Goal: Obtain resource: Obtain resource

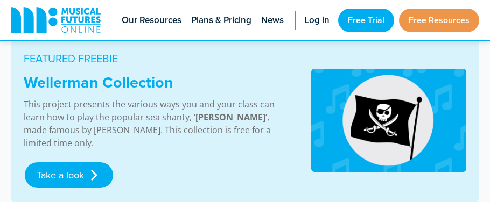
scroll to position [613, 0]
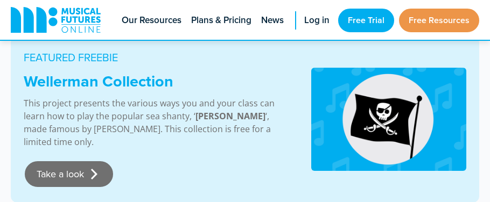
click at [97, 174] on link "Take a look" at bounding box center [69, 175] width 88 height 26
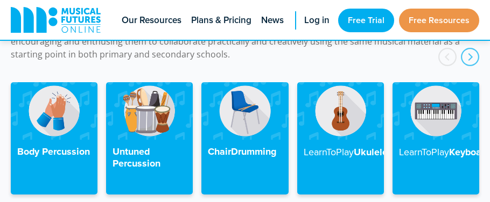
scroll to position [2597, 0]
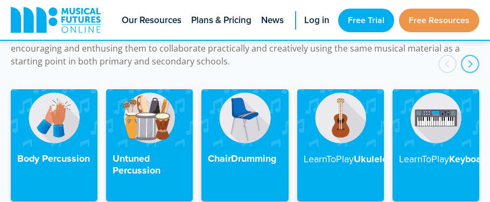
click at [246, 106] on img at bounding box center [244, 118] width 87 height 58
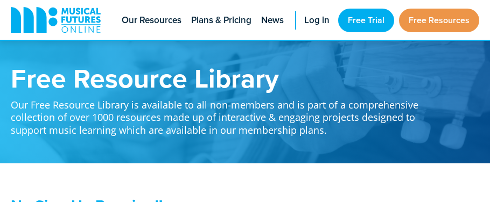
scroll to position [2597, 0]
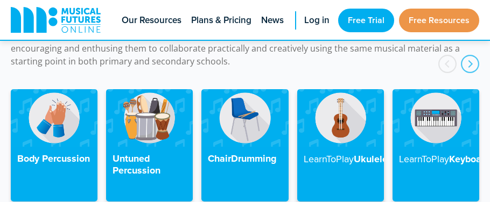
click at [342, 106] on img at bounding box center [340, 118] width 87 height 58
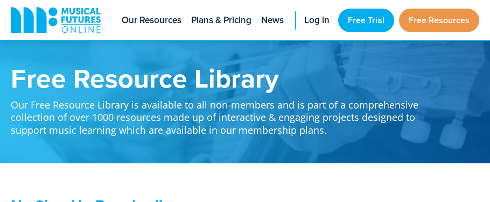
scroll to position [2597, 0]
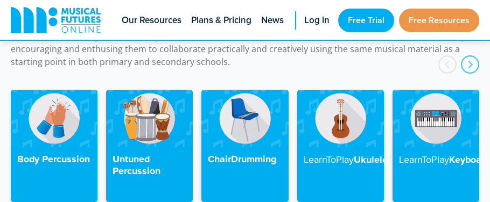
click at [251, 154] on h4 "ChairDrumming" at bounding box center [245, 160] width 74 height 12
